Goal: Task Accomplishment & Management: Complete application form

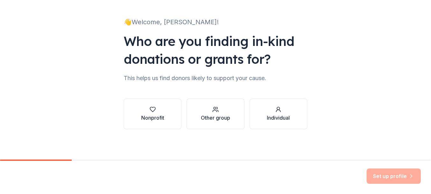
scroll to position [34, 0]
click at [164, 111] on button "Nonprofit" at bounding box center [153, 113] width 58 height 31
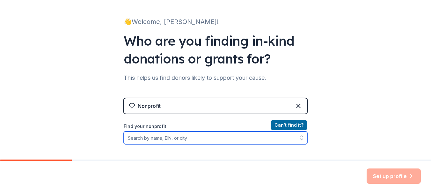
click at [141, 136] on input "Find your nonprofit" at bounding box center [216, 137] width 184 height 13
type input "The [GEOGRAPHIC_DATA]"
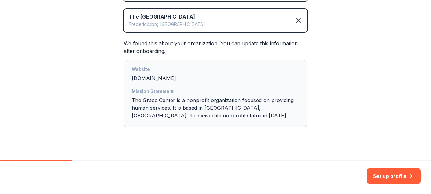
scroll to position [157, 0]
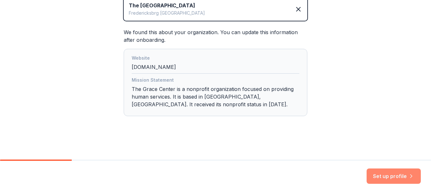
click at [379, 173] on button "Set up profile" at bounding box center [394, 175] width 54 height 15
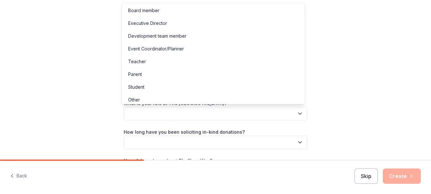
click at [157, 115] on button "button" at bounding box center [216, 113] width 184 height 13
click at [171, 37] on div "Development team member" at bounding box center [157, 36] width 58 height 8
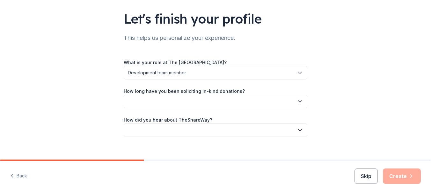
scroll to position [49, 0]
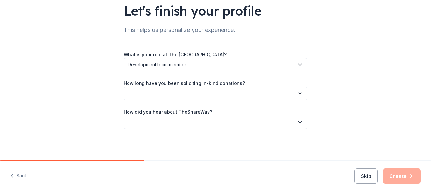
click at [163, 93] on button "button" at bounding box center [216, 93] width 184 height 13
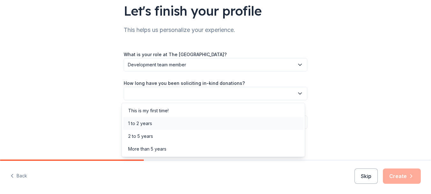
click at [156, 123] on div "1 to 2 years" at bounding box center [213, 123] width 180 height 13
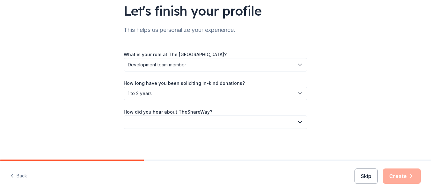
click at [185, 125] on button "button" at bounding box center [216, 121] width 184 height 13
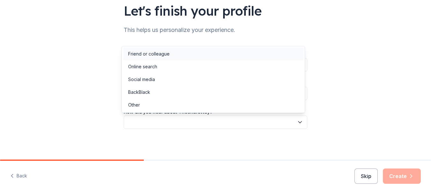
click at [158, 53] on div "Friend or colleague" at bounding box center [148, 54] width 41 height 8
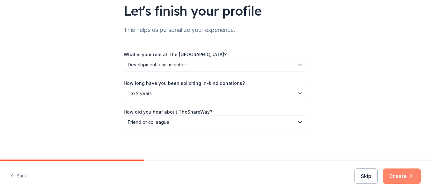
click at [403, 176] on button "Create" at bounding box center [402, 175] width 38 height 15
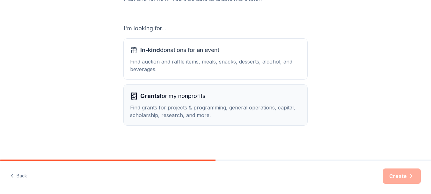
scroll to position [98, 0]
